Goal: Transaction & Acquisition: Purchase product/service

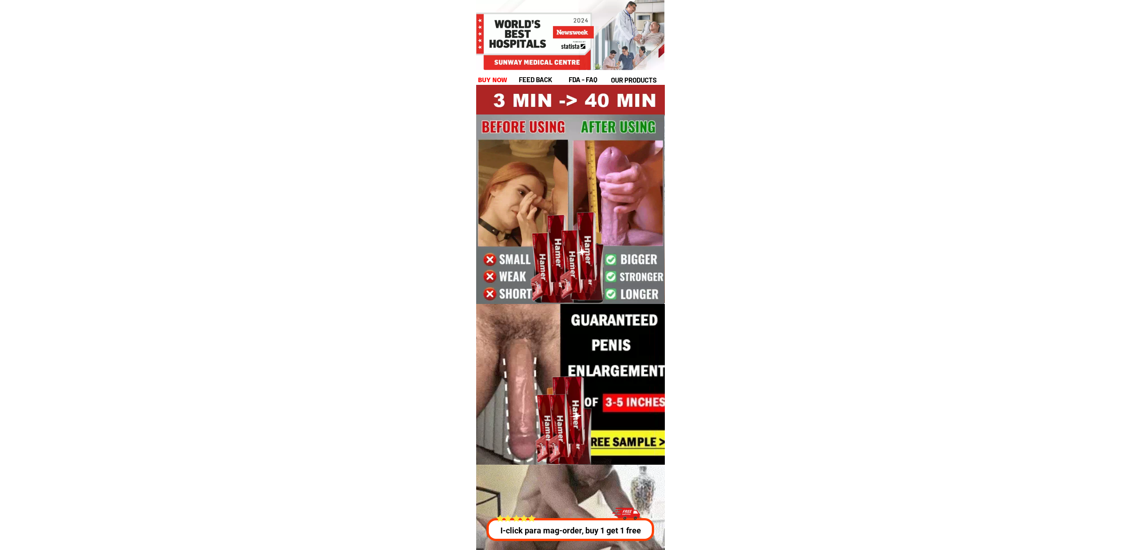
click at [489, 85] on div at bounding box center [570, 217] width 189 height 264
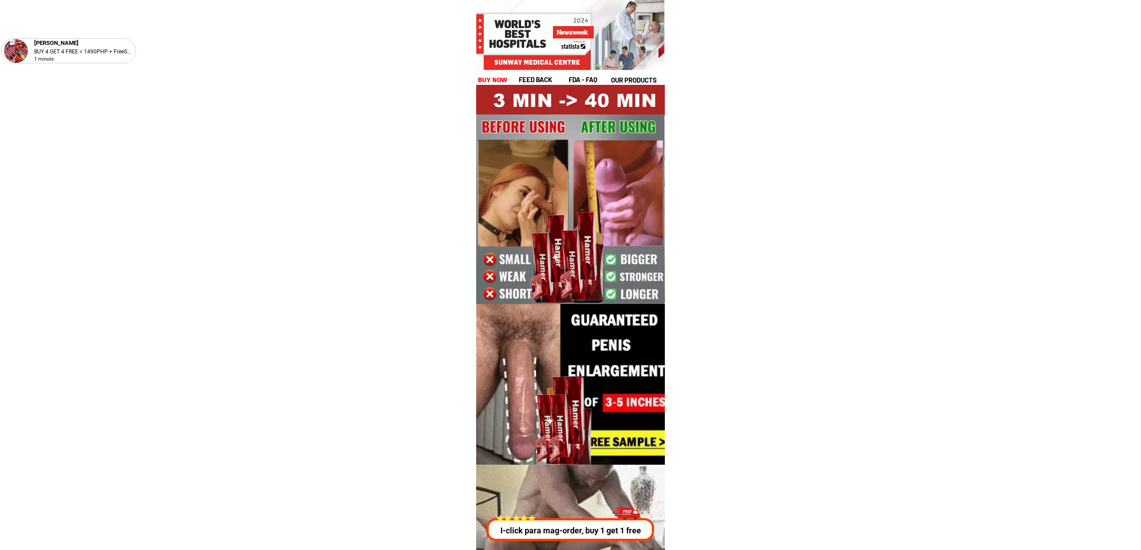
click at [496, 78] on h1 "buy now" at bounding box center [493, 80] width 30 height 10
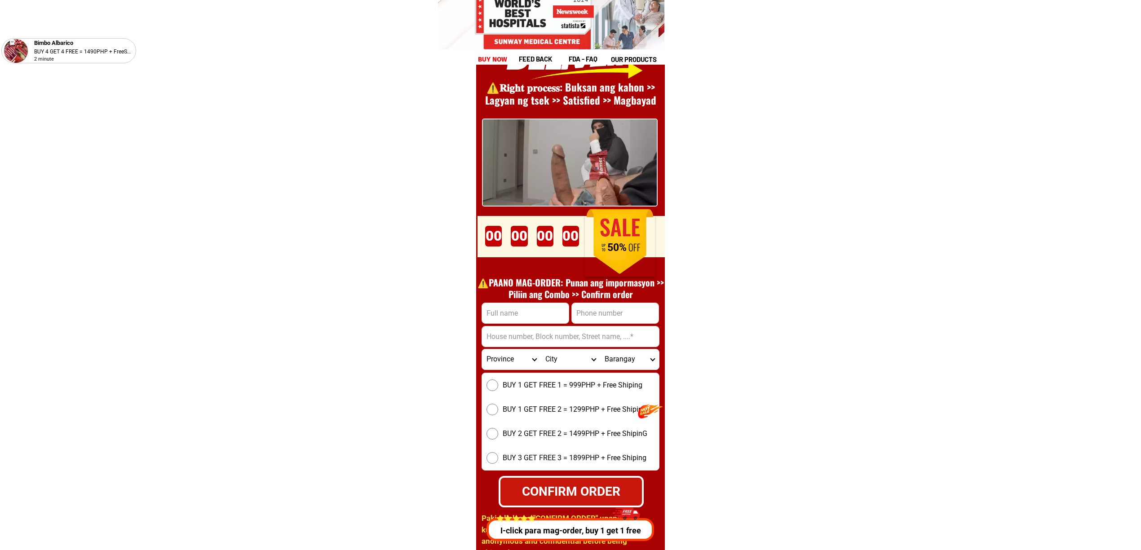
scroll to position [12357, 0]
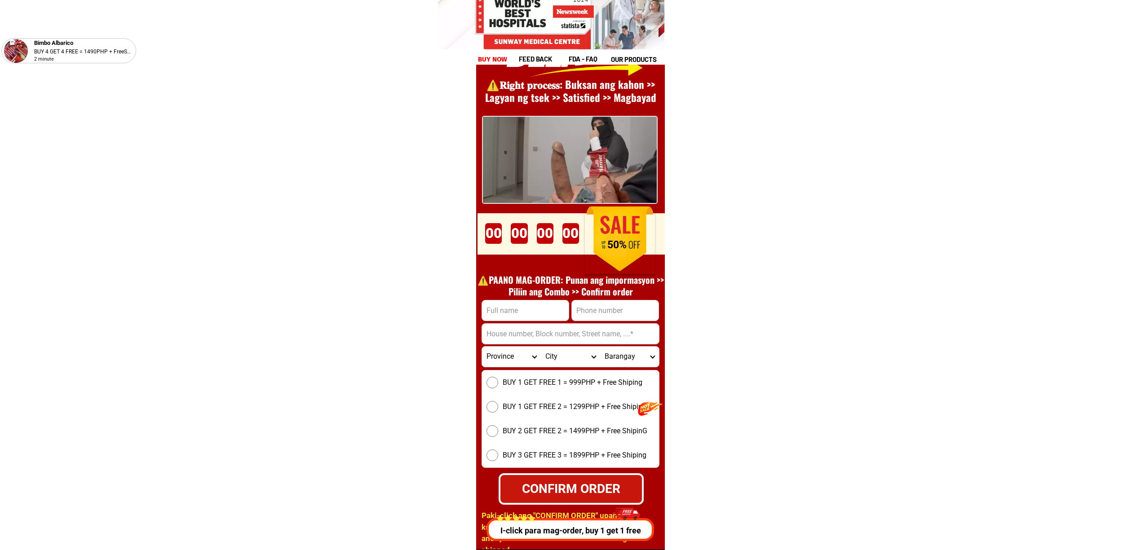
drag, startPoint x: 617, startPoint y: 305, endPoint x: 638, endPoint y: 320, distance: 25.4
click at [617, 305] on input "Input phone_number" at bounding box center [615, 310] width 87 height 20
paste input "09178213144"
type input "09178213144"
click at [542, 310] on input "Input full_name" at bounding box center [525, 310] width 87 height 20
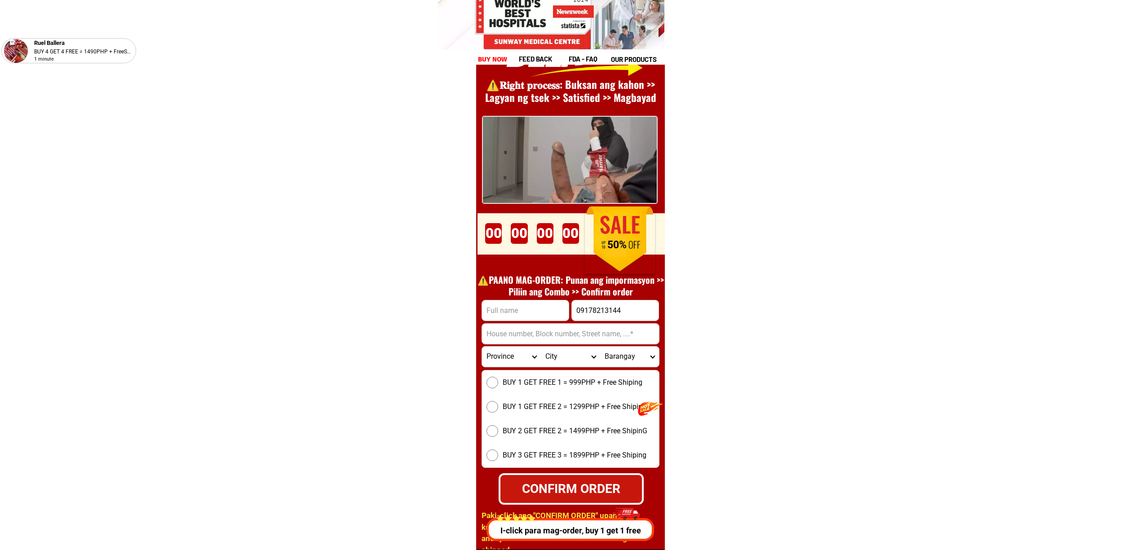
paste input "[PERSON_NAME]"
type input "[PERSON_NAME]"
drag, startPoint x: 593, startPoint y: 333, endPoint x: 599, endPoint y: 337, distance: 7.1
click at [593, 333] on input "Input address" at bounding box center [570, 334] width 177 height 20
paste input "[PERSON_NAME] kalamboan [PERSON_NAME] north"
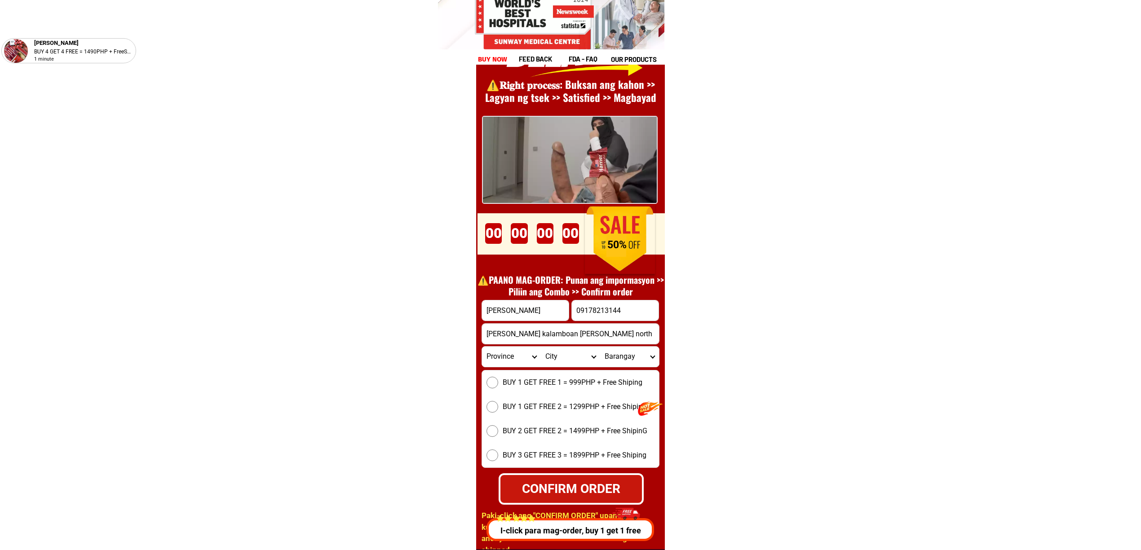
type input "[PERSON_NAME] kalamboan [PERSON_NAME] north"
click at [561, 382] on span "BUY 1 GET FREE 1 = 999PHP + Free Shiping" at bounding box center [572, 382] width 140 height 11
click at [498, 382] on input "BUY 1 GET FREE 1 = 999PHP + Free Shiping" at bounding box center [492, 383] width 12 height 12
radio input "true"
click at [500, 360] on select "Province [GEOGRAPHIC_DATA] [GEOGRAPHIC_DATA][PERSON_NAME][GEOGRAPHIC_DATA][GEOG…" at bounding box center [511, 357] width 59 height 20
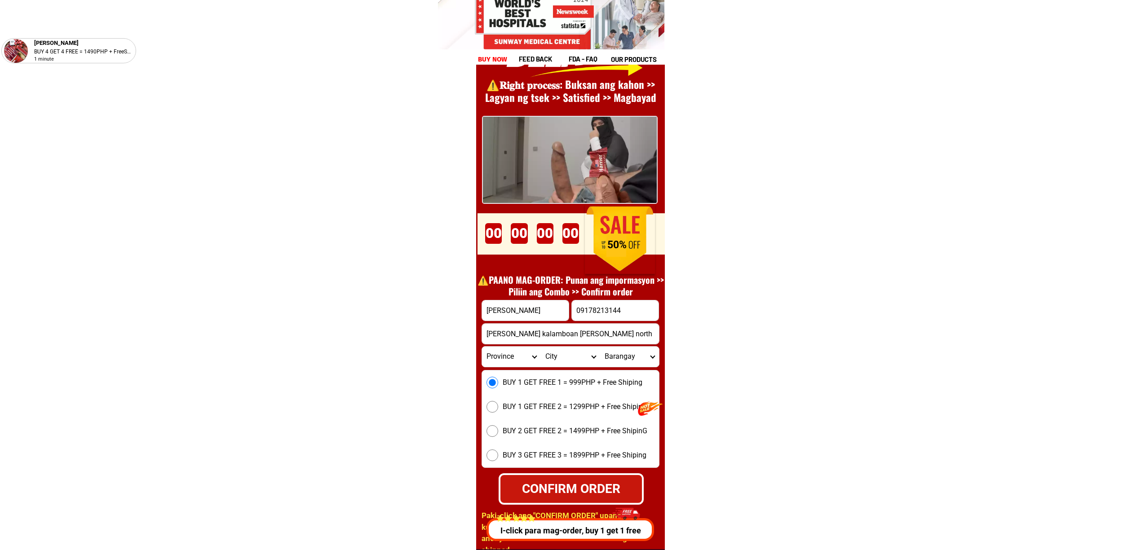
select select "63_773"
click at [482, 347] on select "Province [GEOGRAPHIC_DATA] [GEOGRAPHIC_DATA][PERSON_NAME][GEOGRAPHIC_DATA][GEOG…" at bounding box center [511, 357] width 59 height 20
click at [565, 370] on div "BUY 1 GET FREE 1 = 999PHP + Free Shiping BUY 1 GET FREE 2 = 1299PHP + Free Ship…" at bounding box center [570, 419] width 178 height 98
click at [561, 365] on select "City [PERSON_NAME]-e.-[PERSON_NAME][GEOGRAPHIC_DATA]-[PERSON_NAME][GEOGRAPHIC_D…" at bounding box center [570, 357] width 59 height 20
select select "63_7732798"
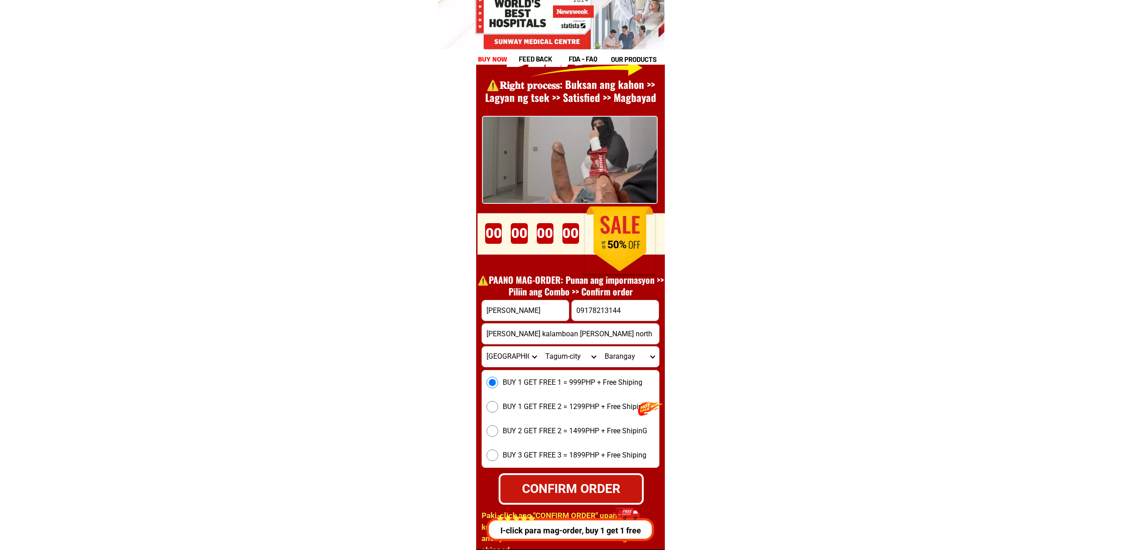
click at [541, 347] on select "City [PERSON_NAME]-e.-[PERSON_NAME][GEOGRAPHIC_DATA]-[PERSON_NAME][GEOGRAPHIC_D…" at bounding box center [570, 357] width 59 height 20
click at [627, 352] on select "Barangay Apokon Bincungan [PERSON_NAME][GEOGRAPHIC_DATA] [GEOGRAPHIC_DATA][PERS…" at bounding box center [629, 357] width 59 height 20
click at [600, 347] on select "Barangay Apokon Bincungan [PERSON_NAME][GEOGRAPHIC_DATA] [GEOGRAPHIC_DATA][PERS…" at bounding box center [629, 357] width 59 height 20
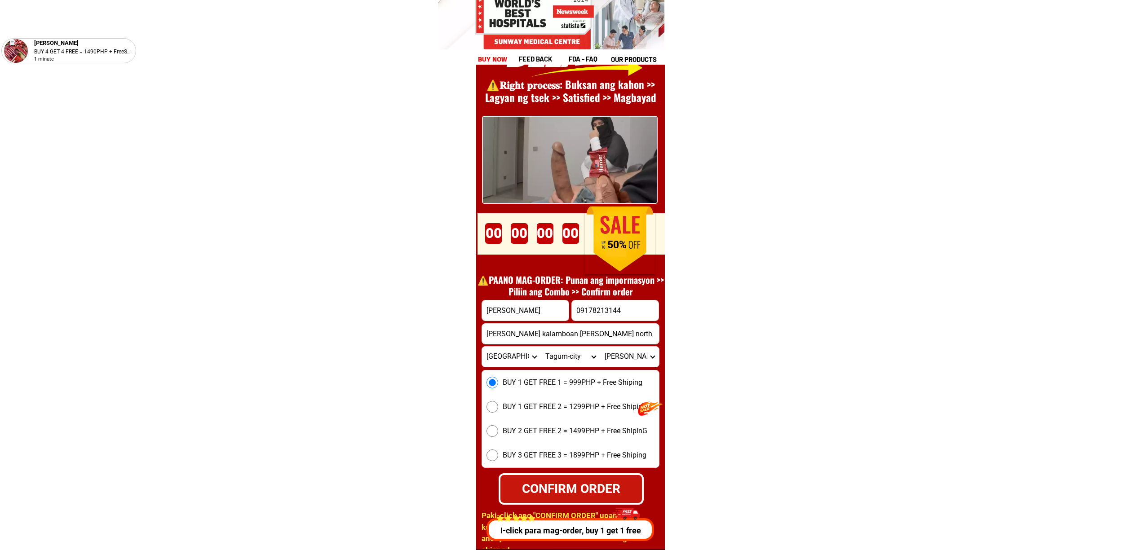
click at [624, 358] on select "Barangay Apokon Bincungan [PERSON_NAME][GEOGRAPHIC_DATA] [GEOGRAPHIC_DATA][PERS…" at bounding box center [629, 357] width 59 height 20
select select "63_77327981541"
click at [600, 347] on select "Barangay Apokon Bincungan [PERSON_NAME][GEOGRAPHIC_DATA] [GEOGRAPHIC_DATA][PERS…" at bounding box center [629, 357] width 59 height 20
click at [645, 358] on select "Barangay Apokon Bincungan [PERSON_NAME][GEOGRAPHIC_DATA] [GEOGRAPHIC_DATA][PERS…" at bounding box center [629, 357] width 59 height 20
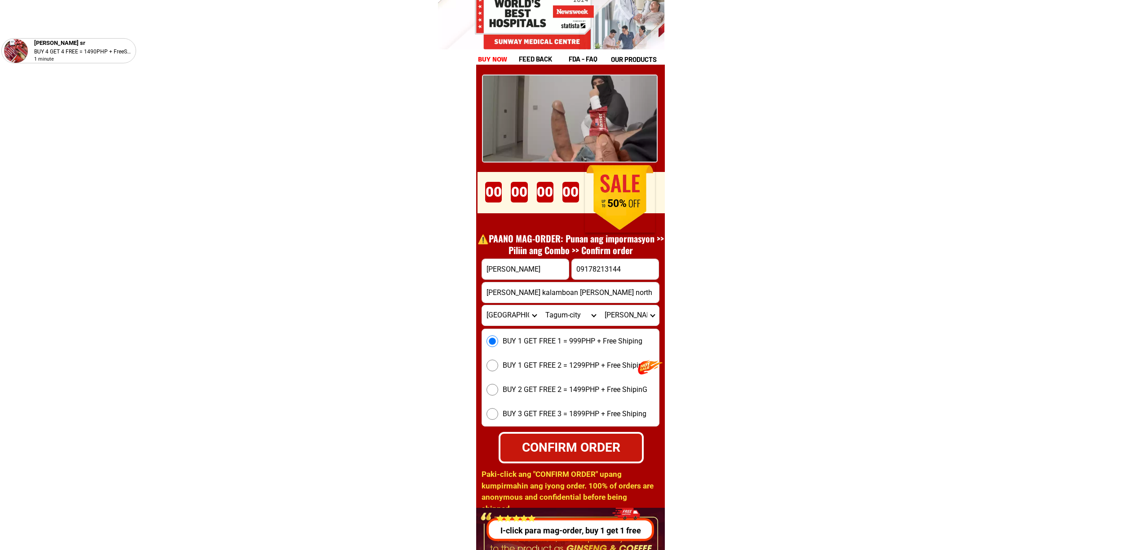
scroll to position [12477, 0]
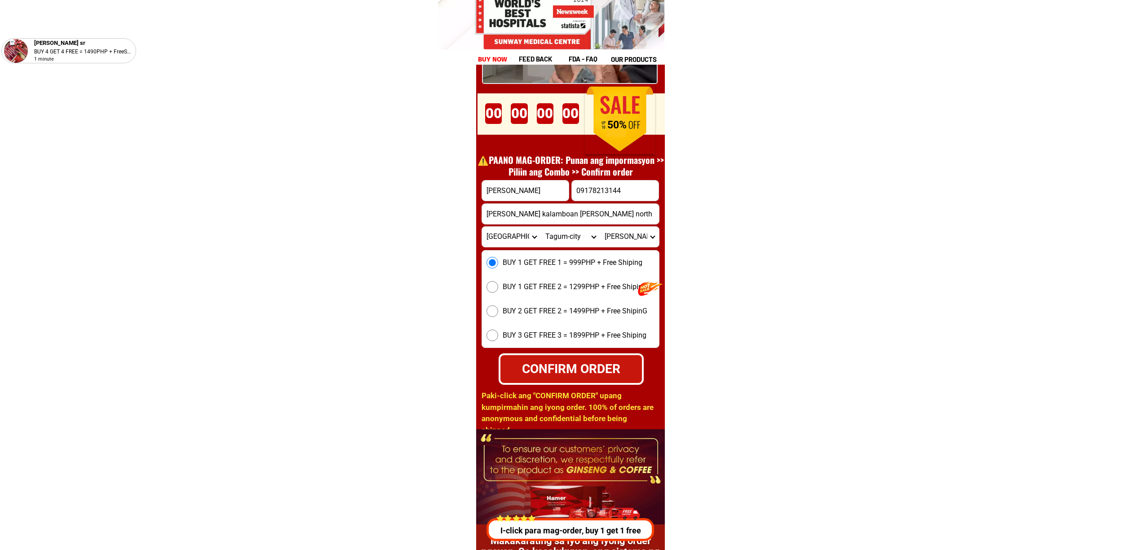
drag, startPoint x: 606, startPoint y: 374, endPoint x: 614, endPoint y: 378, distance: 9.4
click at [612, 378] on div "CONFIRM ORDER" at bounding box center [570, 369] width 141 height 19
radio input "true"
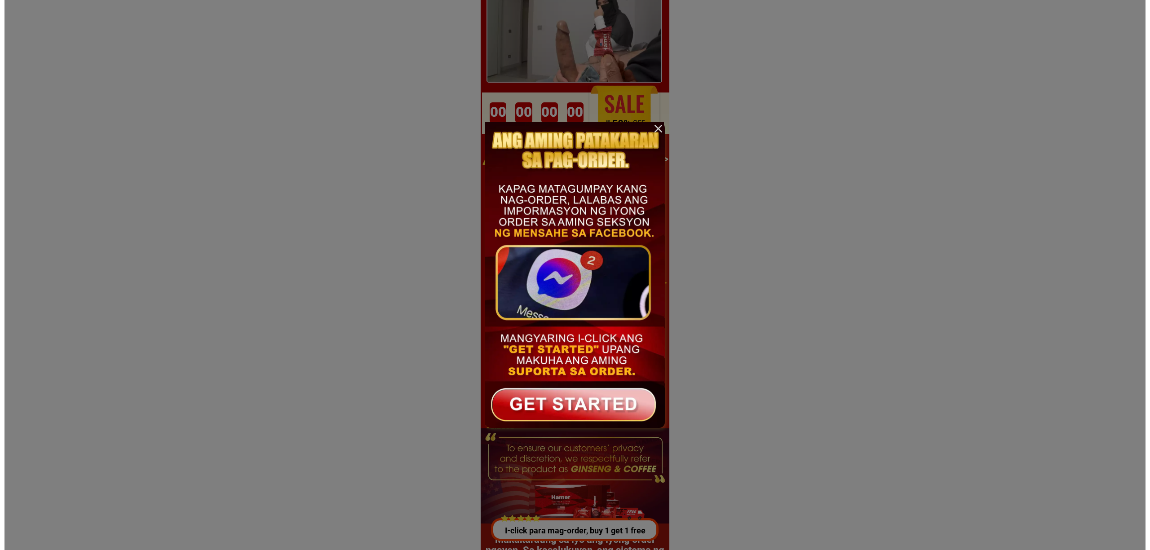
scroll to position [0, 0]
